Goal: Task Accomplishment & Management: Use online tool/utility

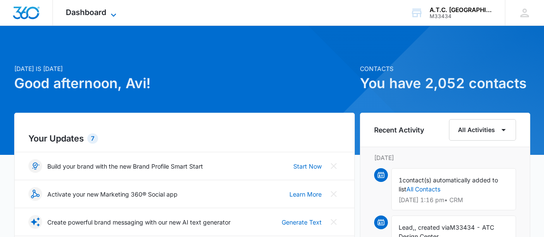
click at [103, 14] on span "Dashboard" at bounding box center [86, 12] width 40 height 9
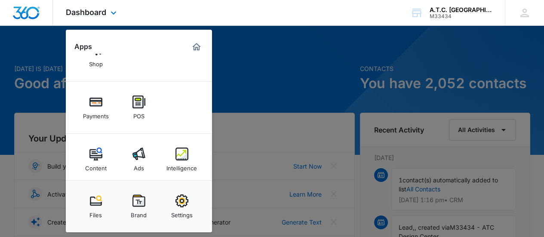
scroll to position [98, 0]
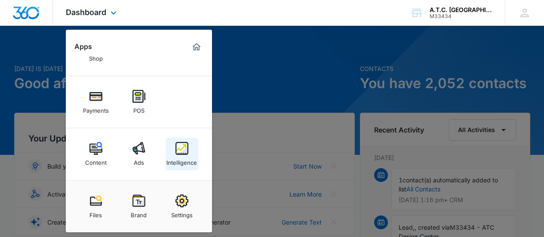
click at [187, 147] on img at bounding box center [181, 148] width 13 height 13
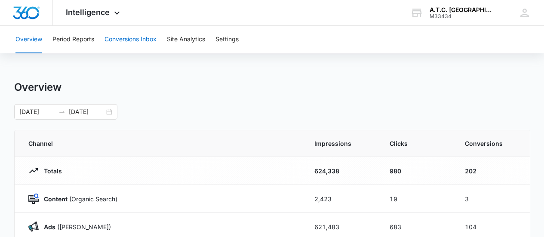
click at [121, 40] on button "Conversions Inbox" at bounding box center [130, 40] width 52 height 28
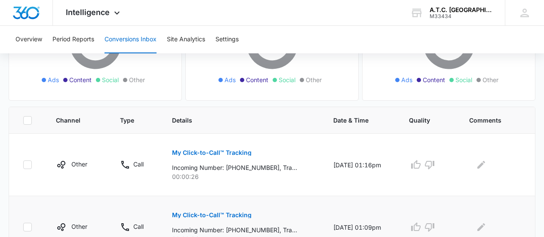
scroll to position [129, 0]
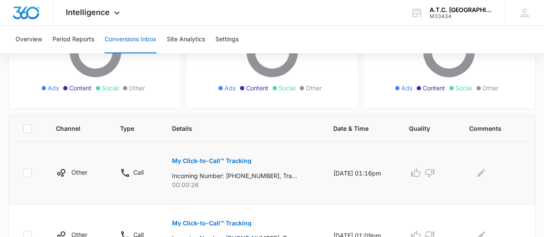
click at [202, 160] on p "My Click-to-Call™ Tracking" at bounding box center [212, 161] width 80 height 6
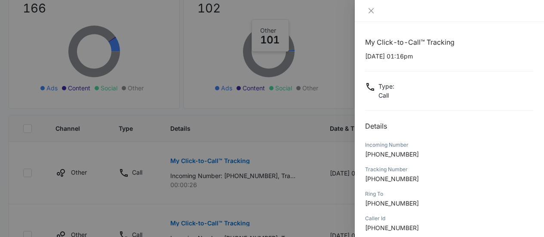
click at [311, 150] on div at bounding box center [272, 118] width 544 height 237
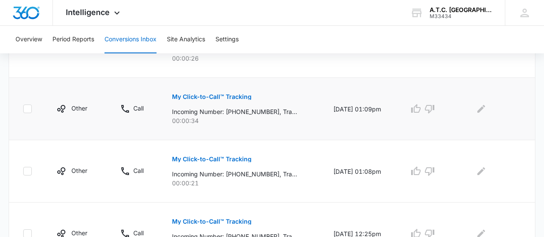
scroll to position [258, 0]
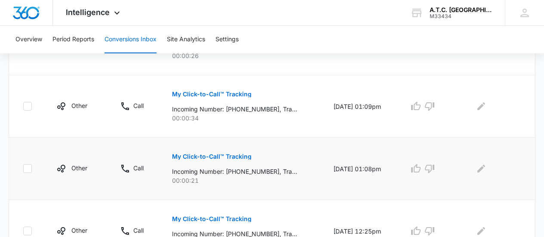
click at [233, 155] on p "My Click-to-Call™ Tracking" at bounding box center [212, 157] width 80 height 6
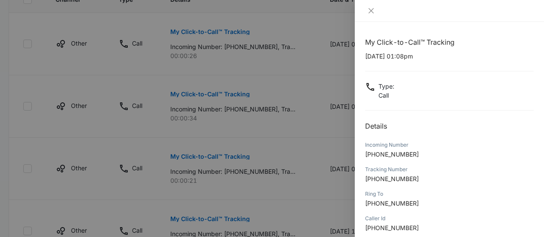
scroll to position [145, 0]
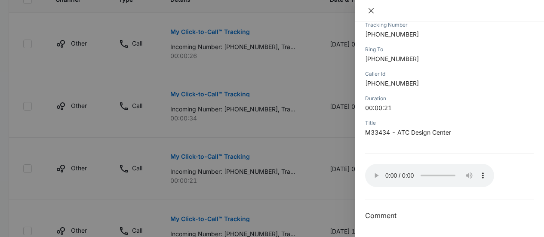
click at [370, 11] on icon "close" at bounding box center [370, 10] width 5 height 5
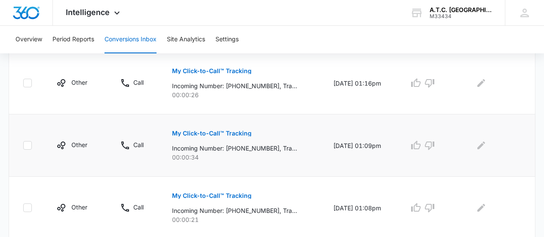
scroll to position [215, 0]
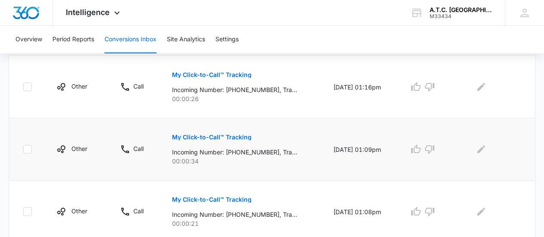
click at [226, 137] on p "My Click-to-Call™ Tracking" at bounding box center [212, 137] width 80 height 6
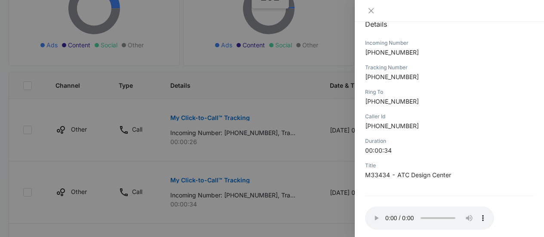
scroll to position [145, 0]
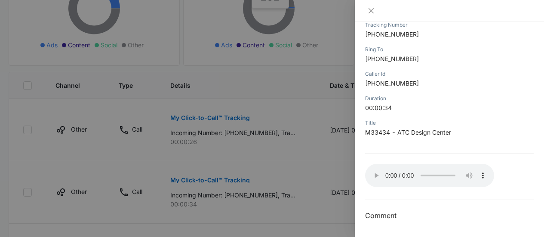
click at [263, 159] on div at bounding box center [272, 118] width 544 height 237
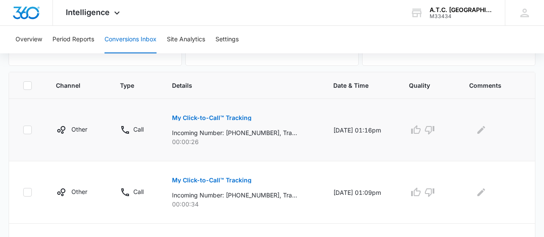
click at [221, 120] on p "My Click-to-Call™ Tracking" at bounding box center [212, 118] width 80 height 6
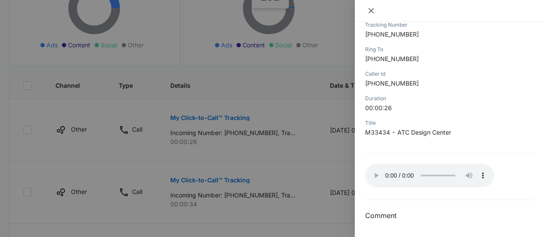
click at [370, 14] on icon "close" at bounding box center [371, 10] width 7 height 7
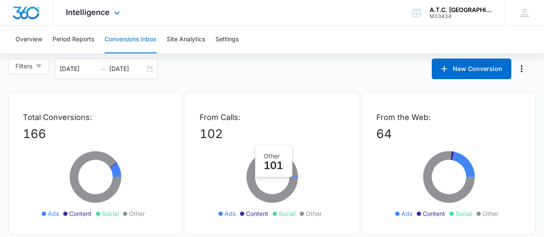
scroll to position [0, 0]
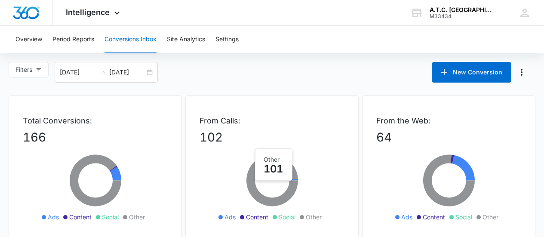
click at [124, 34] on button "Conversions Inbox" at bounding box center [130, 40] width 52 height 28
click at [126, 37] on button "Conversions Inbox" at bounding box center [130, 40] width 52 height 28
click at [132, 42] on button "Conversions Inbox" at bounding box center [130, 40] width 52 height 28
click at [35, 39] on button "Overview" at bounding box center [28, 40] width 27 height 28
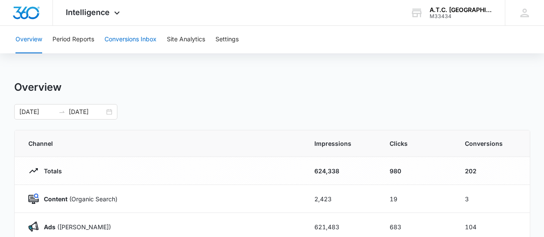
click at [111, 41] on button "Conversions Inbox" at bounding box center [130, 40] width 52 height 28
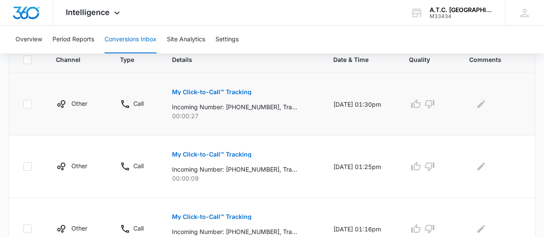
scroll to position [198, 0]
click at [224, 88] on button "My Click-to-Call™ Tracking" at bounding box center [212, 92] width 80 height 21
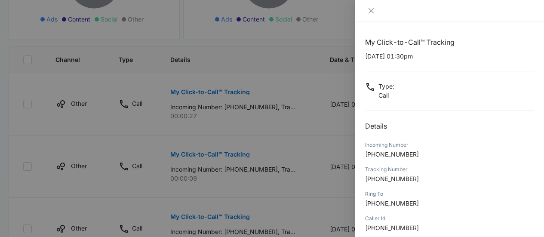
scroll to position [145, 0]
